Goal: Information Seeking & Learning: Learn about a topic

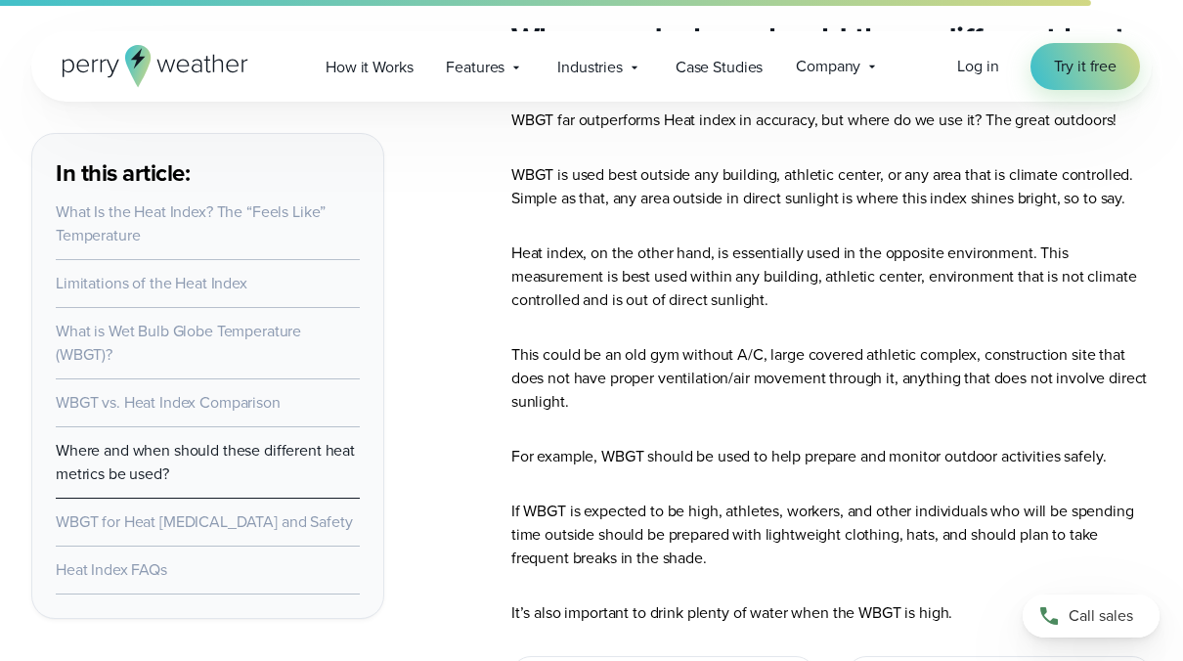
scroll to position [6397, 0]
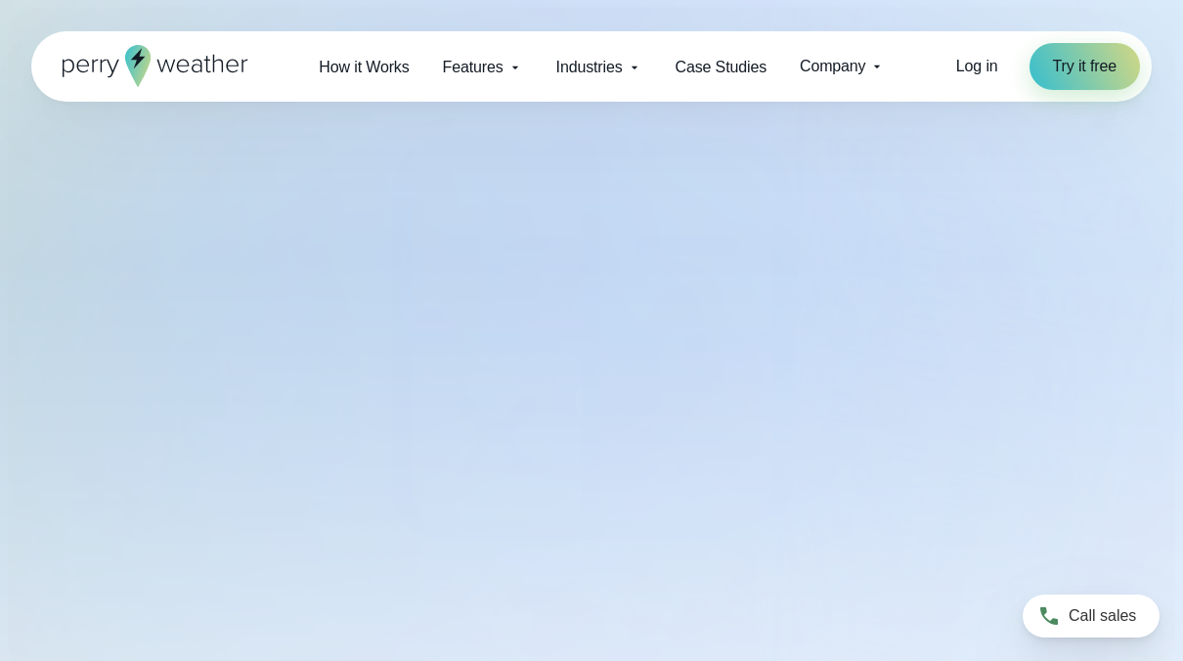
select select "***"
type input "*******"
